Goal: Find specific page/section

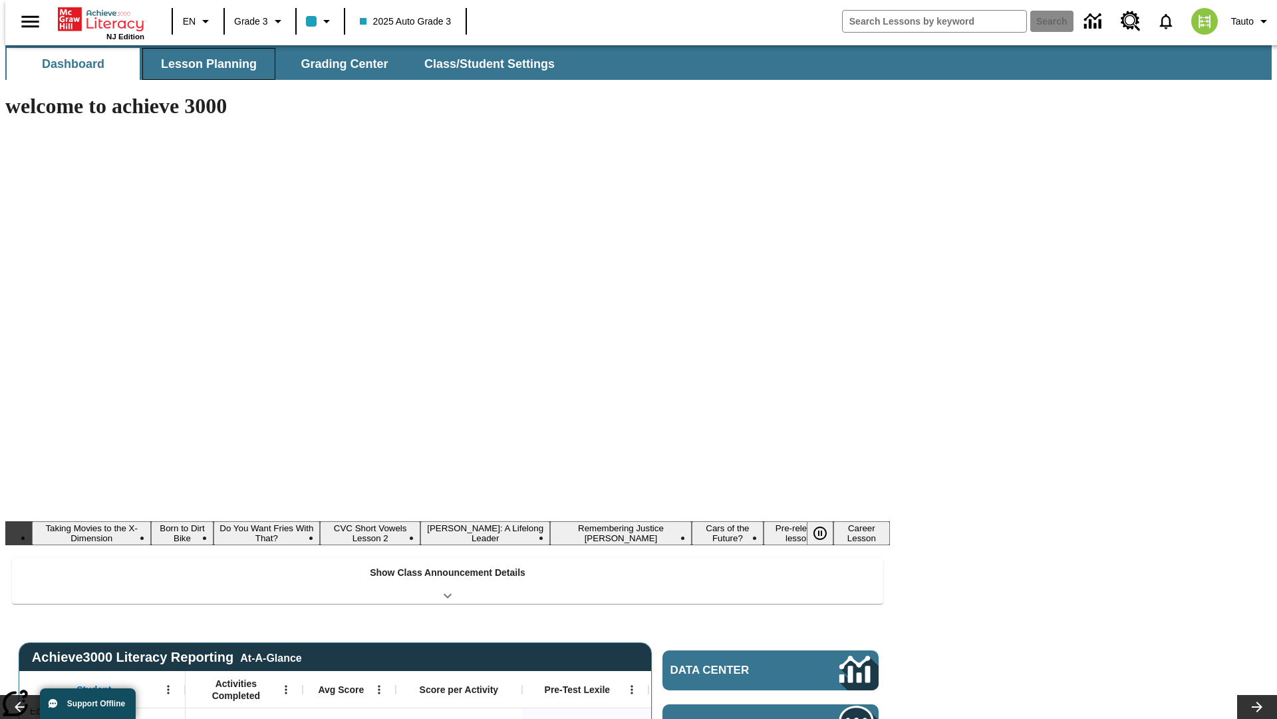
click at [204, 64] on button "Lesson Planning" at bounding box center [208, 64] width 133 height 32
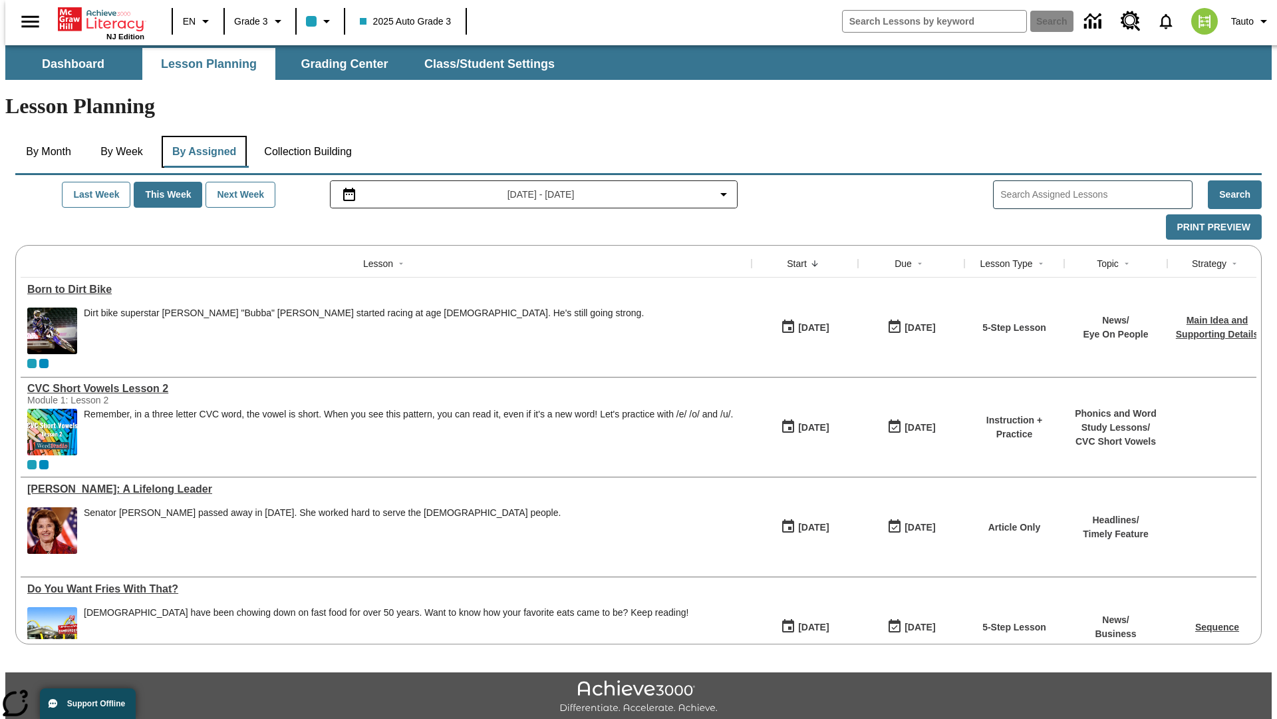
click at [201, 136] on button "By Assigned" at bounding box center [204, 152] width 85 height 32
click at [91, 182] on button "Last Week" at bounding box center [96, 195] width 69 height 26
